Goal: Task Accomplishment & Management: Manage account settings

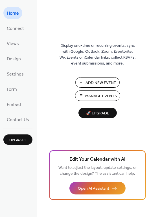
click at [95, 93] on span "Manage Events" at bounding box center [101, 96] width 32 height 6
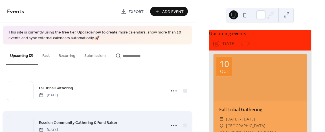
scroll to position [19, 0]
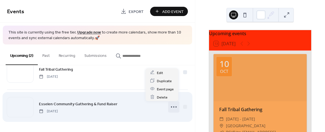
click at [172, 105] on icon at bounding box center [173, 107] width 9 height 9
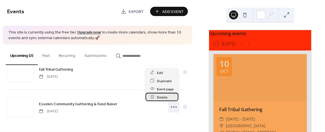
click at [159, 96] on span "Delete" at bounding box center [162, 97] width 11 height 6
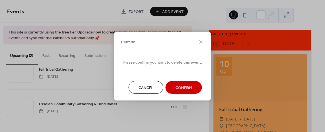
click at [183, 88] on span "Confirm" at bounding box center [183, 88] width 17 height 6
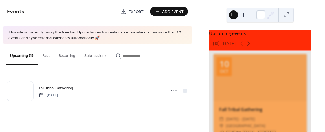
scroll to position [0, 0]
